Goal: Information Seeking & Learning: Learn about a topic

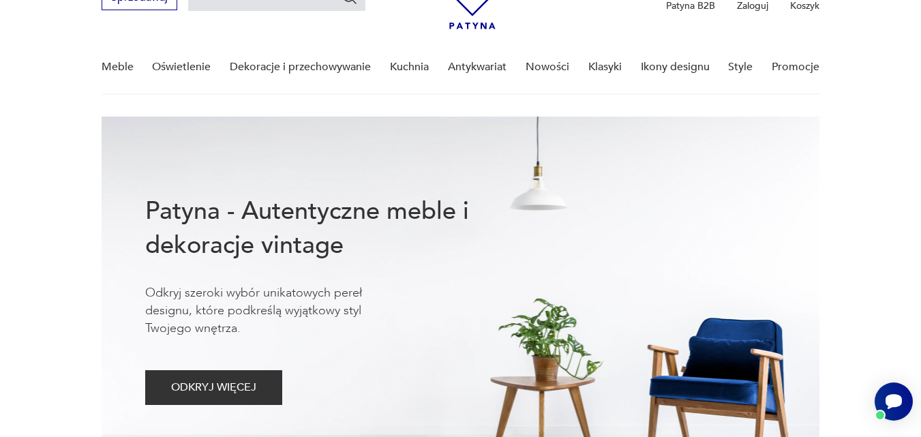
scroll to position [82, 0]
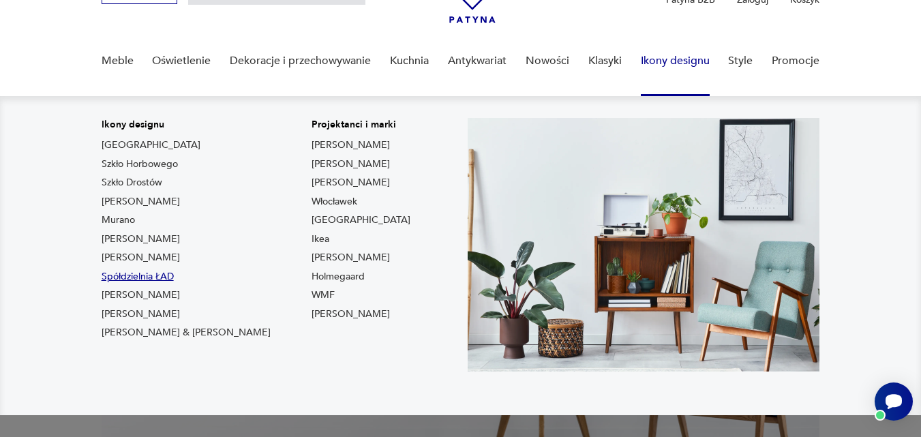
click at [137, 276] on link "Spółdzielnia ŁAD" at bounding box center [138, 277] width 72 height 14
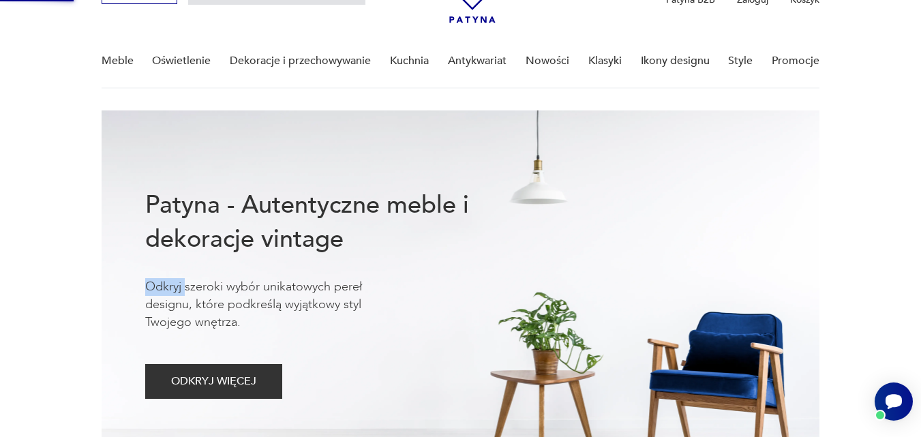
click at [137, 276] on div "Patyna - Autentyczne meble i dekoracje vintage Odkryj szeroki wybór unikatowych…" at bounding box center [461, 292] width 719 height 365
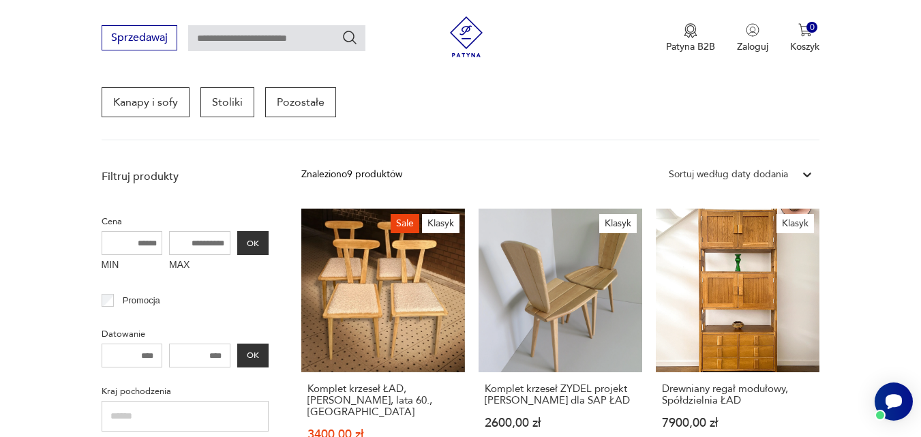
scroll to position [388, 0]
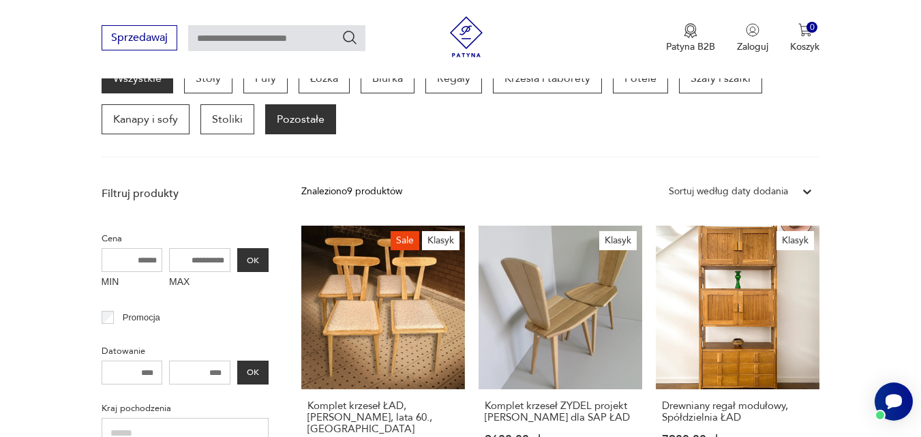
click at [301, 113] on p "Pozostałe" at bounding box center [300, 119] width 71 height 30
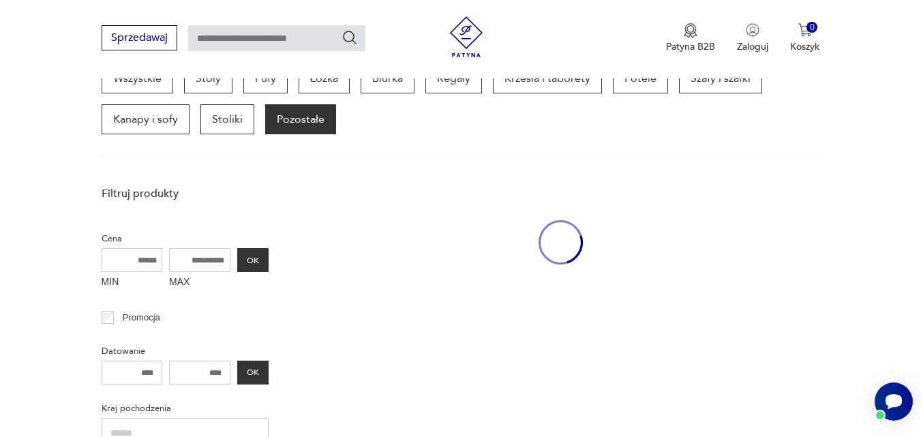
scroll to position [362, 0]
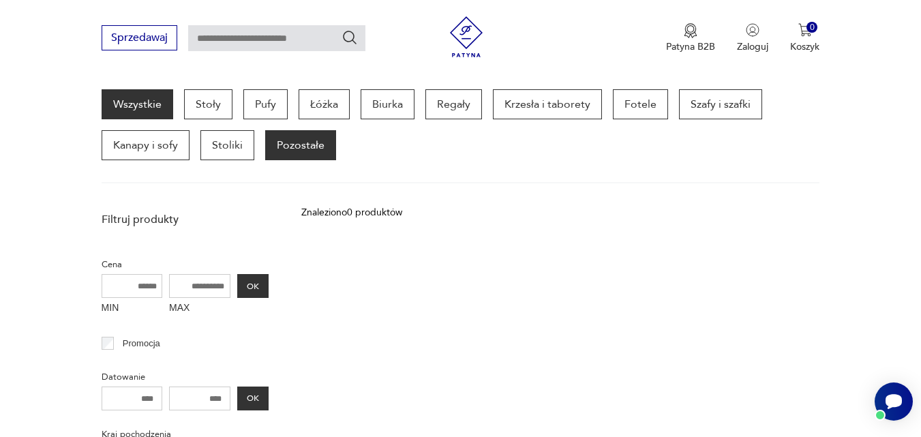
click at [153, 104] on link "Wszystkie" at bounding box center [138, 104] width 72 height 30
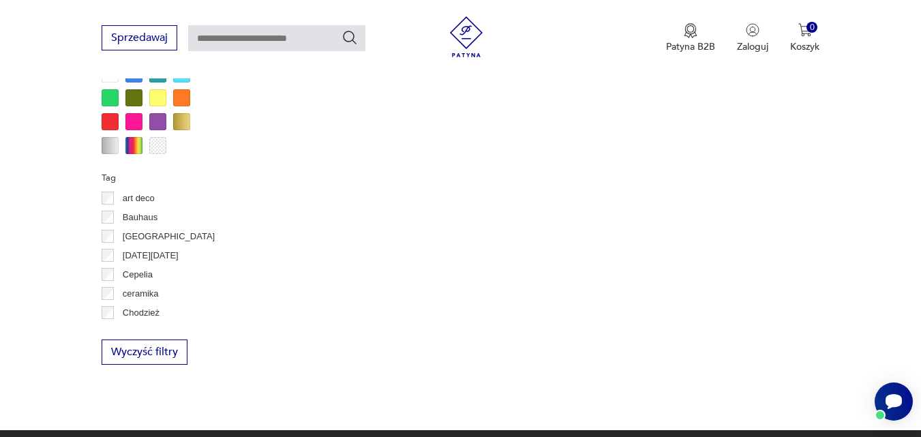
scroll to position [1344, 0]
